Goal: Find specific page/section: Find specific page/section

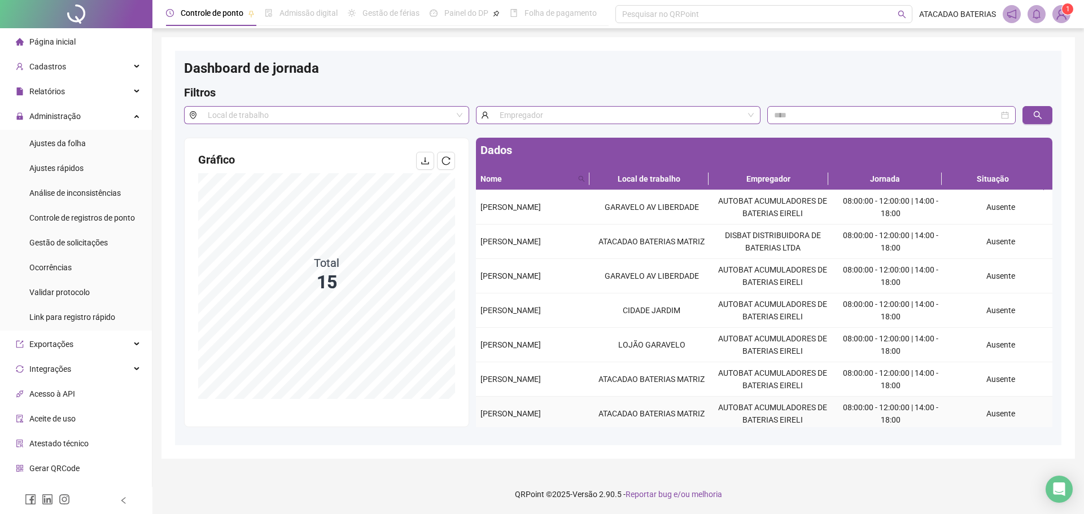
scroll to position [60, 0]
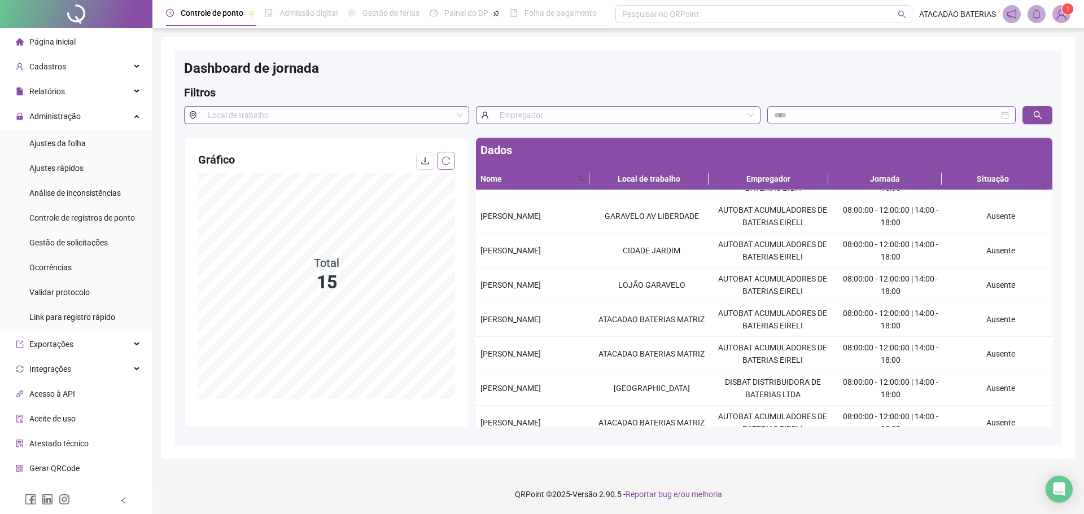
click at [447, 160] on icon "reload" at bounding box center [446, 160] width 9 height 9
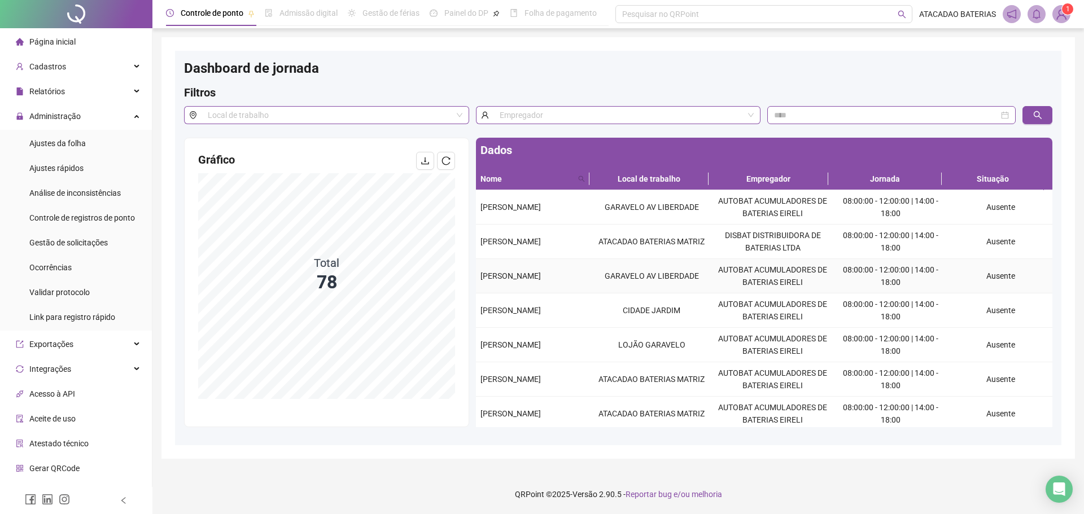
drag, startPoint x: 474, startPoint y: 274, endPoint x: 564, endPoint y: 276, distance: 89.2
click at [564, 276] on div "Dados Nome Local de trabalho Empregador Jornada Situação [PERSON_NAME] AV LIBER…" at bounding box center [764, 283] width 583 height 290
click at [576, 296] on td "[PERSON_NAME]" at bounding box center [533, 311] width 115 height 34
drag, startPoint x: 483, startPoint y: 280, endPoint x: 550, endPoint y: 280, distance: 67.2
click at [541, 280] on span "[PERSON_NAME]" at bounding box center [511, 276] width 60 height 9
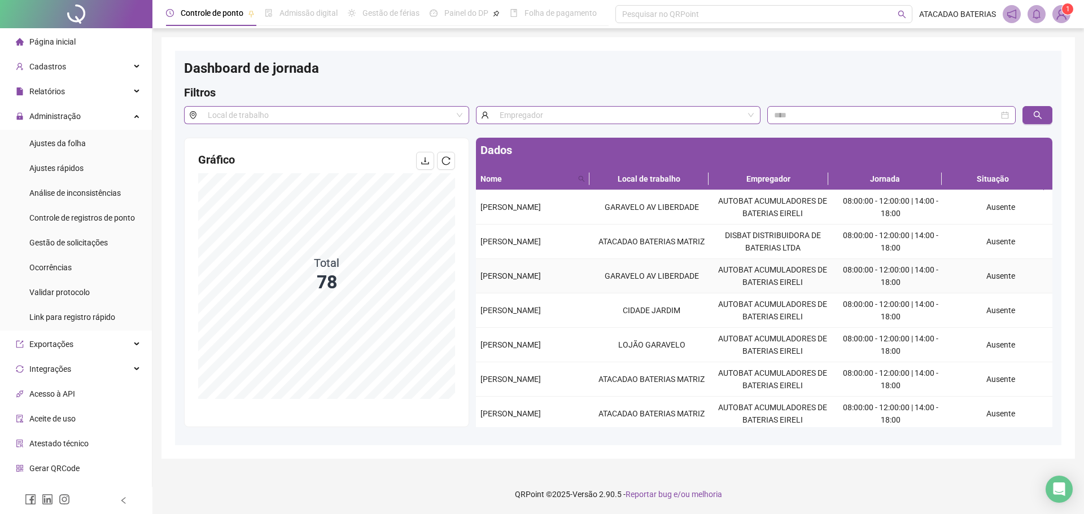
drag, startPoint x: 477, startPoint y: 276, endPoint x: 587, endPoint y: 278, distance: 110.7
click at [587, 278] on td "[PERSON_NAME]" at bounding box center [533, 276] width 115 height 34
copy span "[PERSON_NAME]"
drag, startPoint x: 479, startPoint y: 342, endPoint x: 578, endPoint y: 344, distance: 99.4
click at [578, 344] on td "[PERSON_NAME]" at bounding box center [533, 345] width 115 height 34
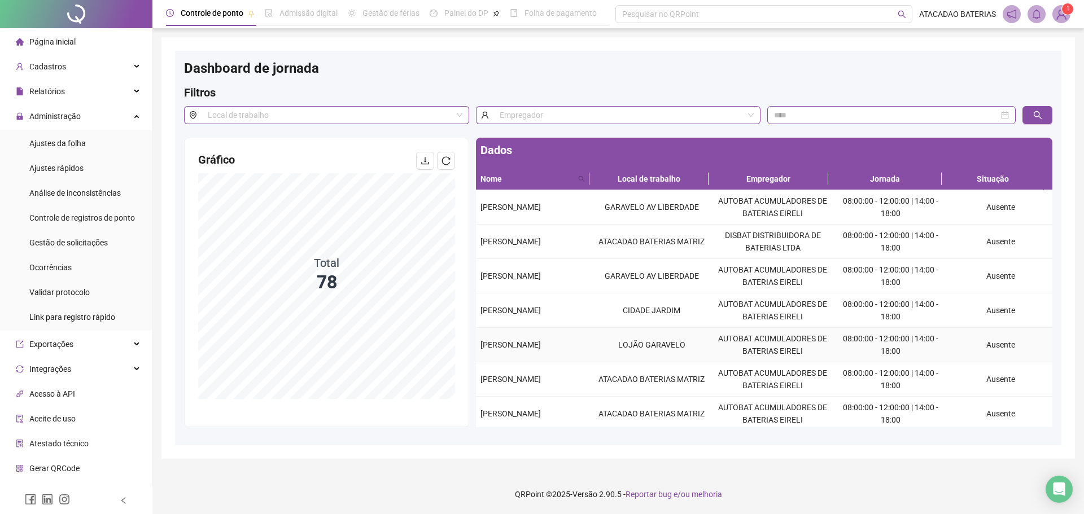
copy span "[PERSON_NAME]"
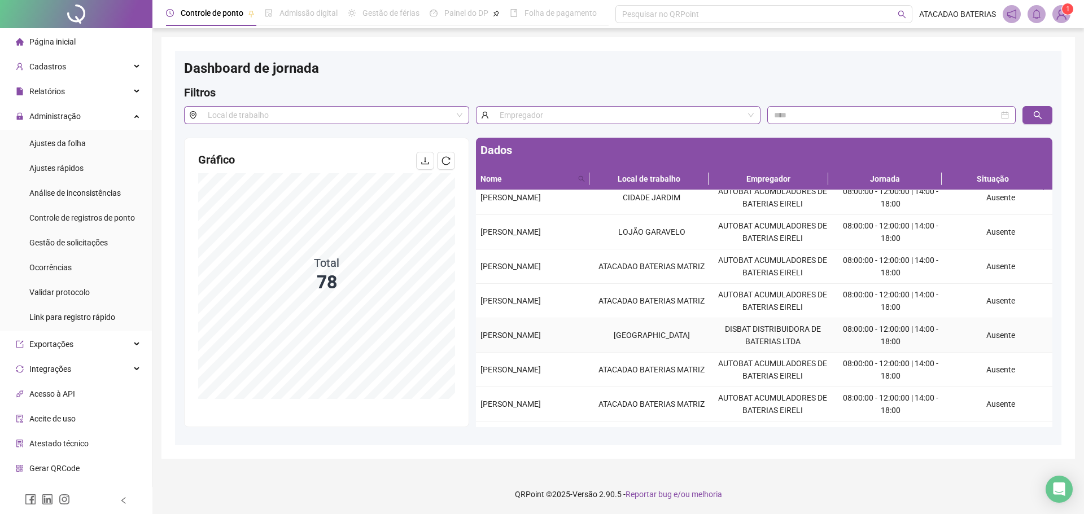
click at [481, 332] on td "[PERSON_NAME]" at bounding box center [533, 336] width 115 height 34
drag, startPoint x: 481, startPoint y: 370, endPoint x: 577, endPoint y: 376, distance: 96.2
click at [577, 376] on td "[PERSON_NAME]" at bounding box center [533, 370] width 115 height 34
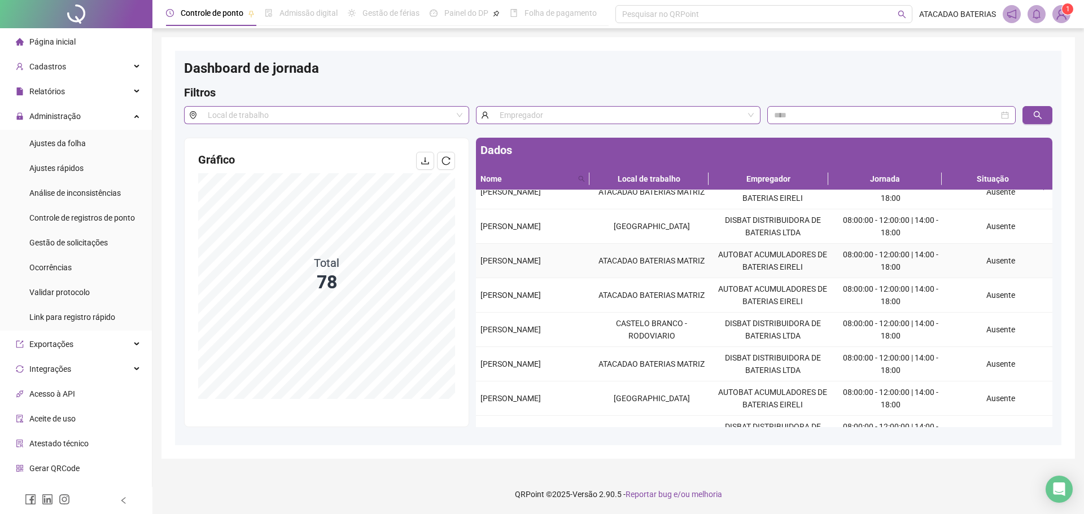
scroll to position [226, 0]
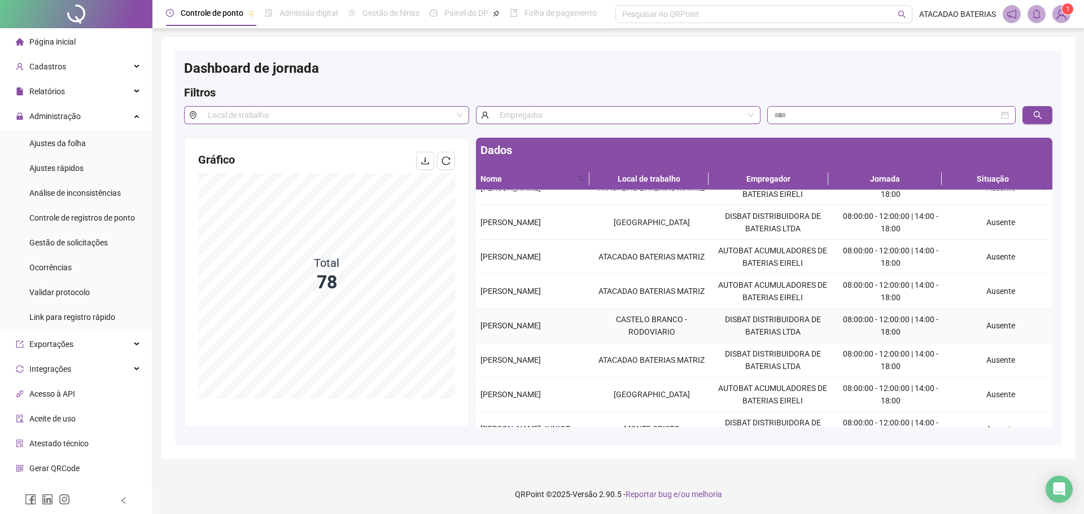
drag, startPoint x: 482, startPoint y: 327, endPoint x: 587, endPoint y: 329, distance: 105.6
click at [587, 329] on td "[PERSON_NAME]" at bounding box center [533, 326] width 115 height 34
copy span "[PERSON_NAME]"
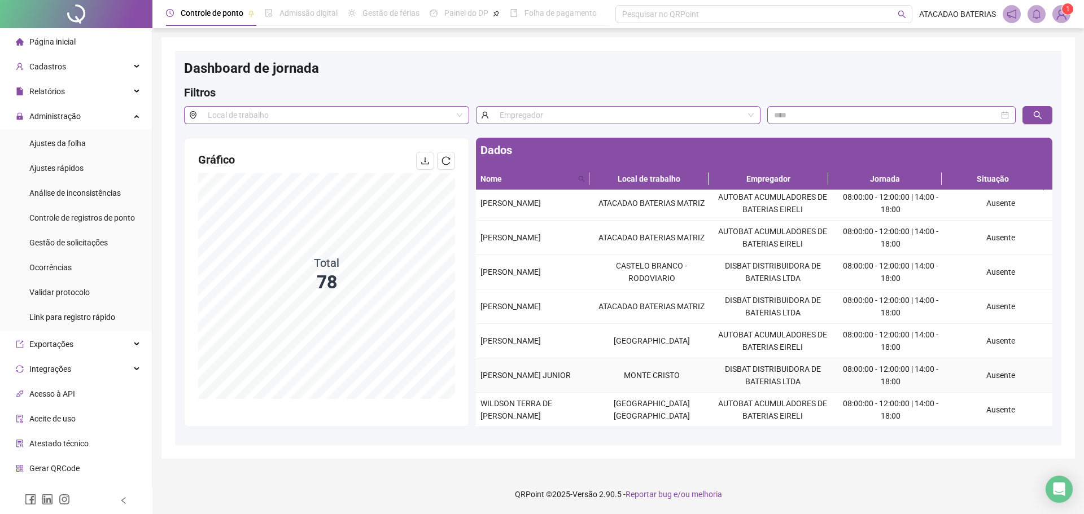
drag, startPoint x: 480, startPoint y: 368, endPoint x: 581, endPoint y: 384, distance: 101.9
click at [581, 382] on div "[PERSON_NAME] JUNIOR" at bounding box center [534, 375] width 106 height 12
copy span "[PERSON_NAME] JUNIOR"
